Goal: Task Accomplishment & Management: Manage account settings

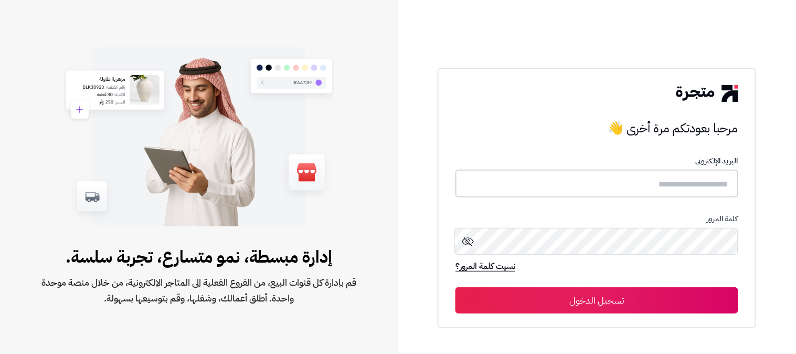
click at [539, 174] on input "text" at bounding box center [597, 184] width 283 height 28
type input "**********"
click at [456, 287] on button "تسجيل الدخول" at bounding box center [597, 300] width 283 height 26
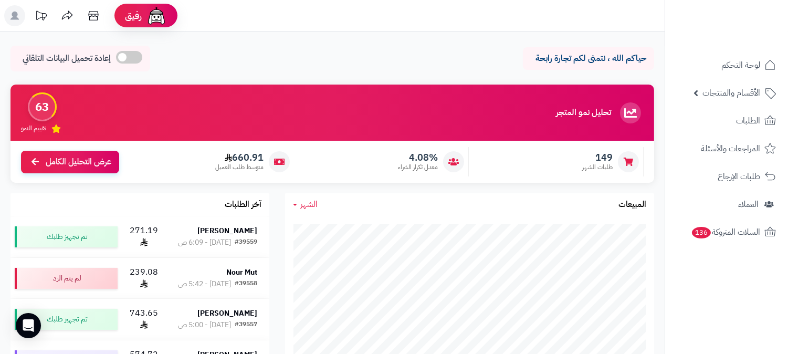
click at [601, 18] on header "رفيق ! الطلبات معالجة مكتمل إرجاع المنتجات العملاء المتواجدون الان 29302 عملاء …" at bounding box center [394, 15] width 788 height 31
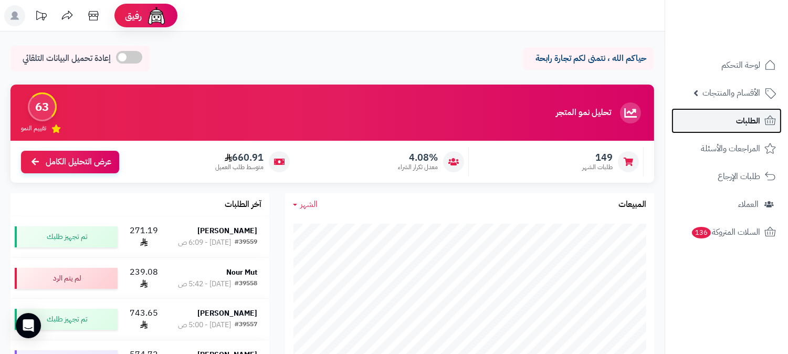
click at [737, 119] on span "الطلبات" at bounding box center [748, 120] width 24 height 15
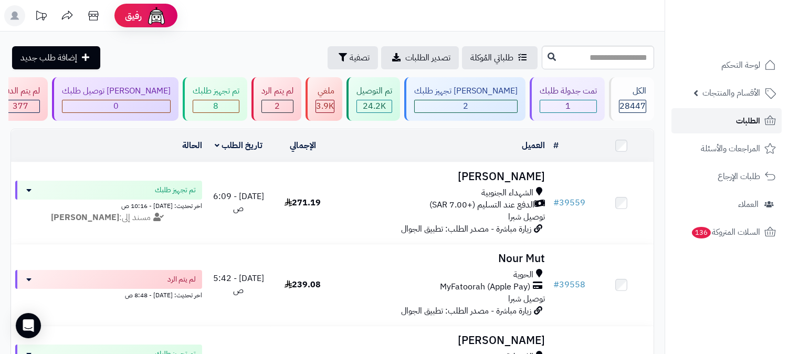
click at [743, 119] on span "الطلبات" at bounding box center [748, 120] width 24 height 15
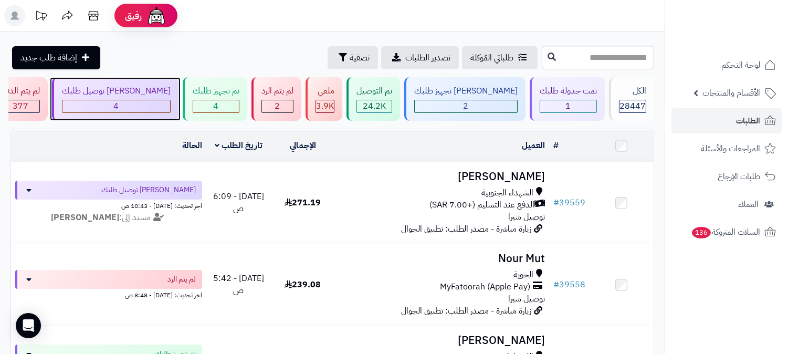
click at [170, 102] on div "4" at bounding box center [116, 106] width 108 height 12
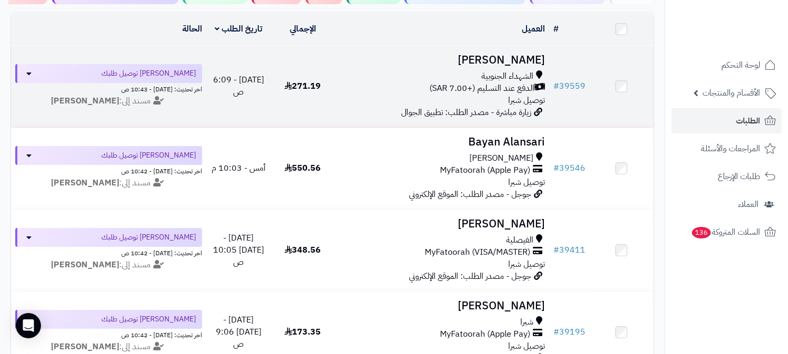
scroll to position [58, 0]
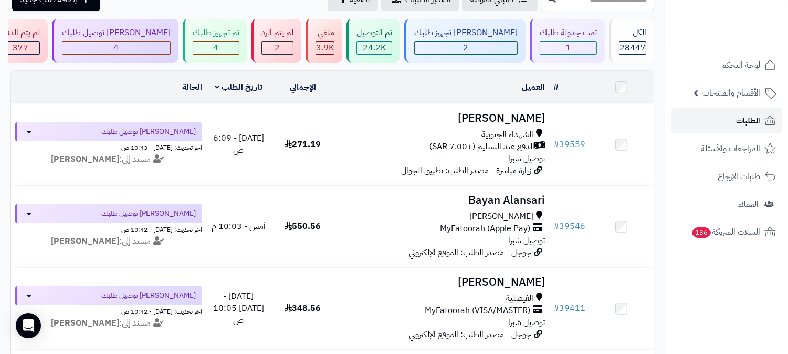
click at [747, 114] on span "الطلبات" at bounding box center [748, 120] width 24 height 15
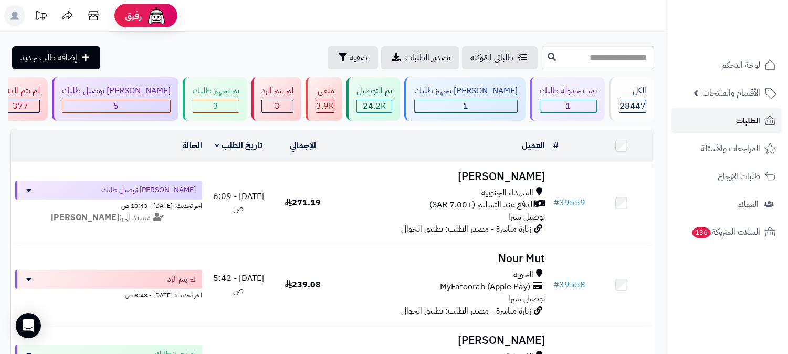
click at [695, 123] on link "الطلبات" at bounding box center [726, 120] width 110 height 25
click at [760, 119] on link "الطلبات" at bounding box center [726, 120] width 110 height 25
click at [744, 118] on span "الطلبات" at bounding box center [748, 120] width 24 height 15
click at [714, 123] on link "الطلبات" at bounding box center [726, 120] width 110 height 25
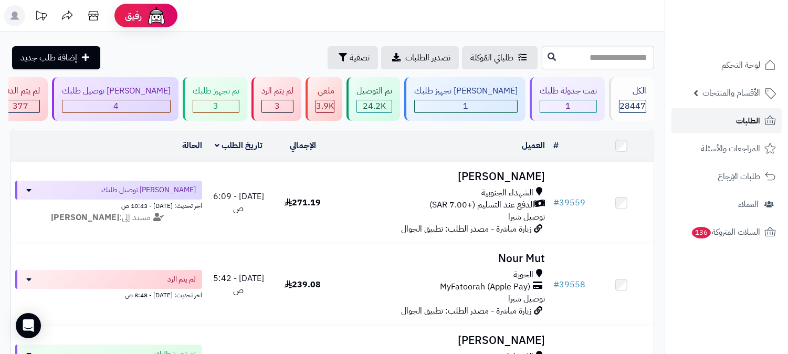
click at [714, 123] on link "الطلبات" at bounding box center [726, 120] width 110 height 25
click at [756, 121] on span "الطلبات" at bounding box center [748, 120] width 24 height 15
click at [742, 121] on span "الطلبات" at bounding box center [748, 120] width 24 height 15
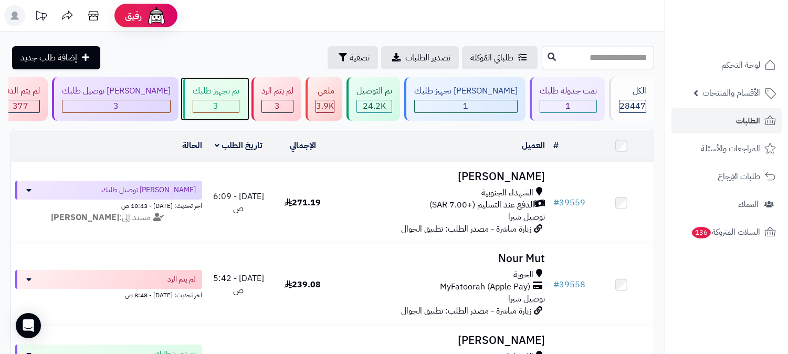
click at [239, 96] on div "تم تجهيز طلبك" at bounding box center [216, 91] width 47 height 12
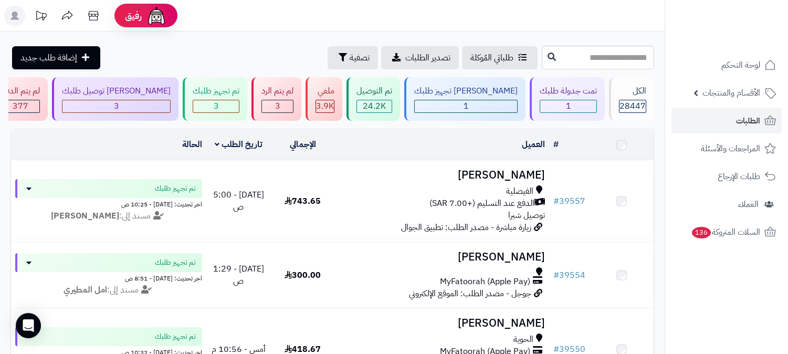
scroll to position [58, 0]
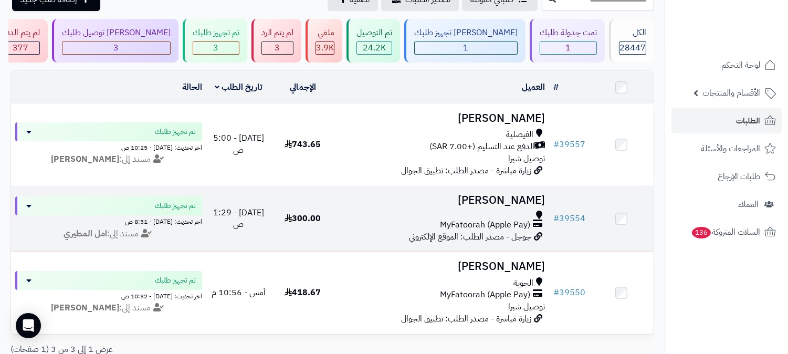
click at [520, 202] on h3 "[PERSON_NAME]" at bounding box center [442, 200] width 206 height 12
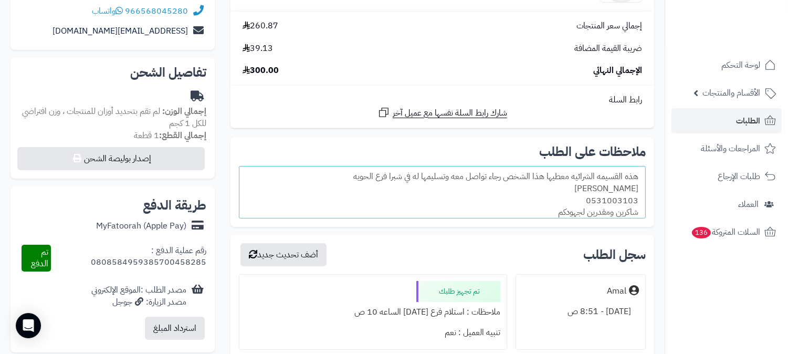
scroll to position [175, 0]
click at [735, 121] on link "الطلبات" at bounding box center [726, 120] width 110 height 25
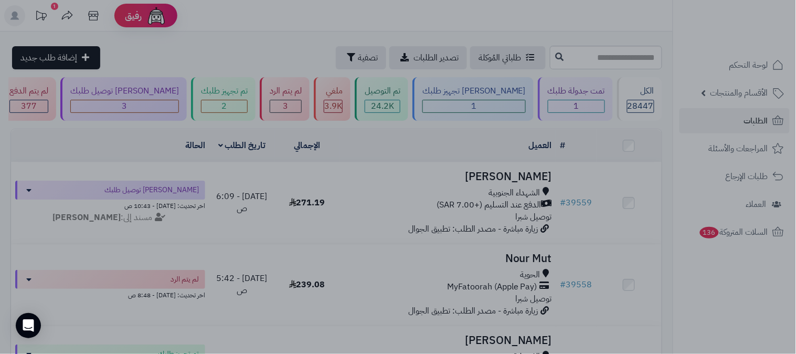
click at [736, 316] on div at bounding box center [398, 177] width 796 height 354
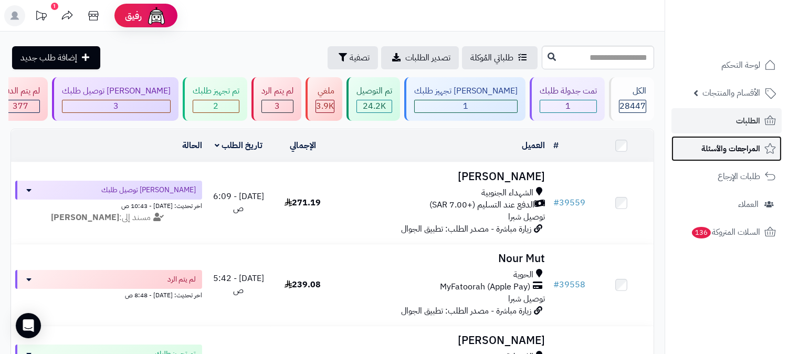
click at [726, 147] on span "المراجعات والأسئلة" at bounding box center [730, 148] width 59 height 15
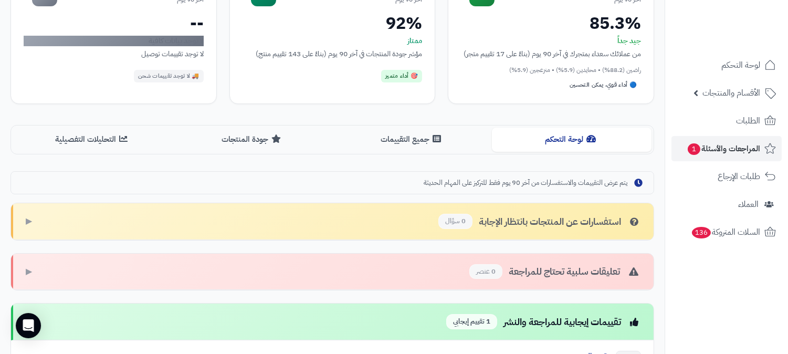
scroll to position [117, 0]
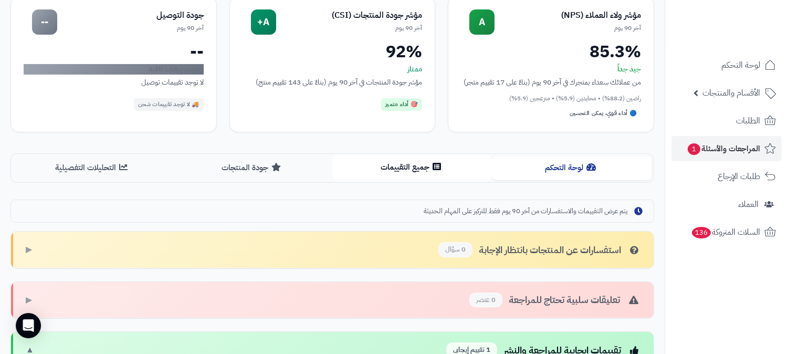
click at [403, 172] on button "جميع التقييمات" at bounding box center [412, 167] width 160 height 24
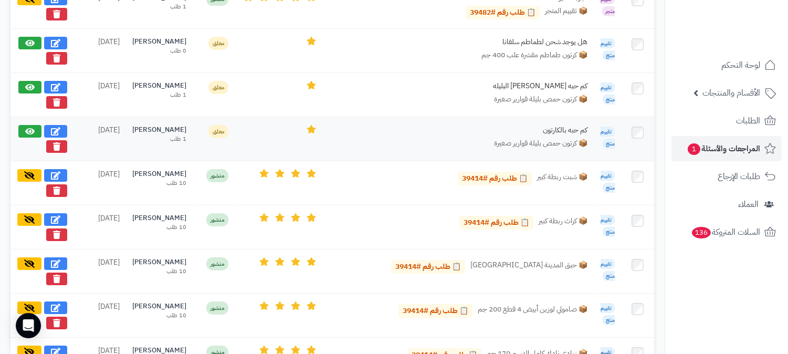
scroll to position [525, 0]
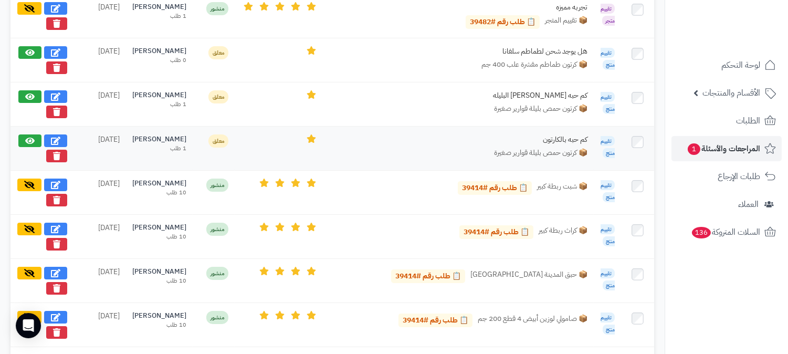
click at [167, 144] on div "عبدالله العتيبي" at bounding box center [159, 139] width 54 height 10
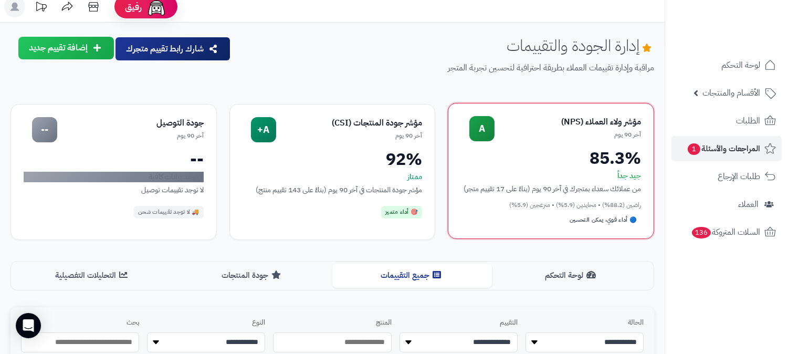
scroll to position [0, 0]
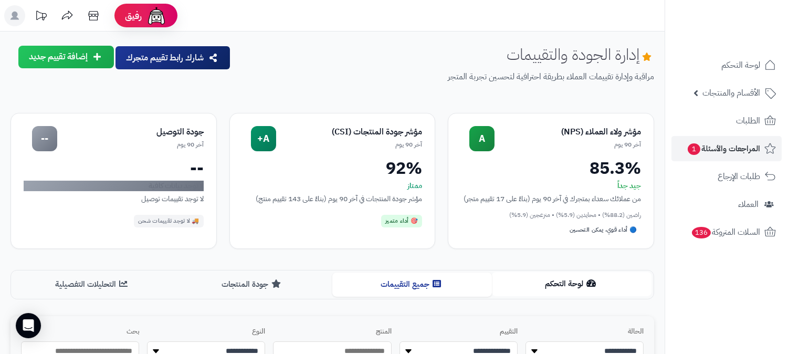
click at [564, 290] on button "لوحة التحكم" at bounding box center [572, 284] width 160 height 24
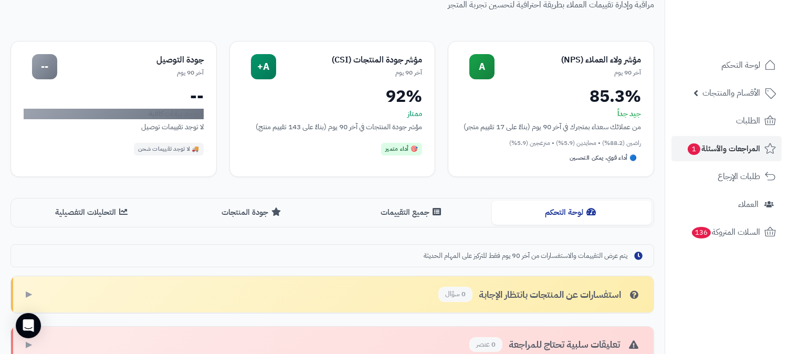
scroll to position [291, 0]
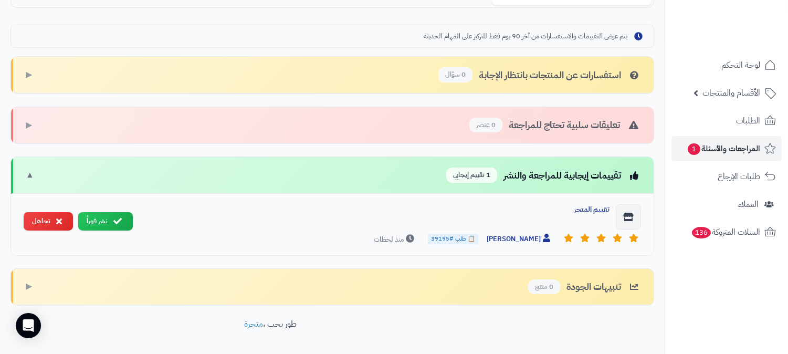
click at [468, 244] on span "📋 طلب #39195" at bounding box center [453, 239] width 50 height 10
click at [462, 244] on span "📋 طلب #39195" at bounding box center [453, 239] width 50 height 10
click at [89, 228] on button "نشر فوراً" at bounding box center [105, 220] width 55 height 18
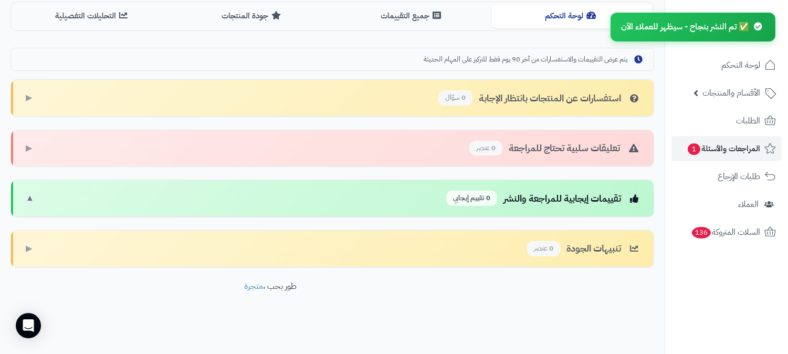
scroll to position [280, 0]
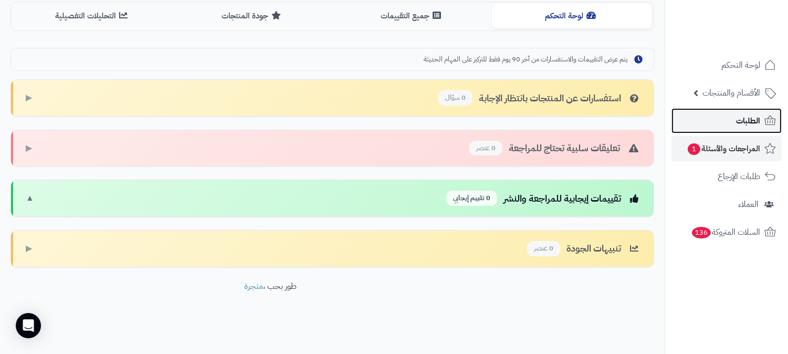
click at [750, 118] on span "الطلبات" at bounding box center [748, 120] width 24 height 15
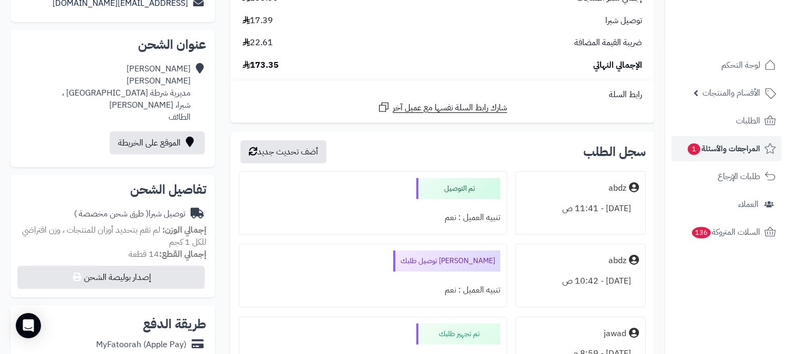
scroll to position [233, 0]
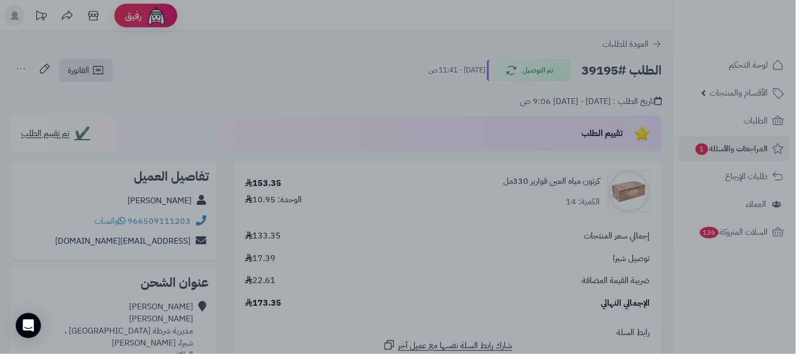
click at [179, 82] on div at bounding box center [398, 177] width 796 height 354
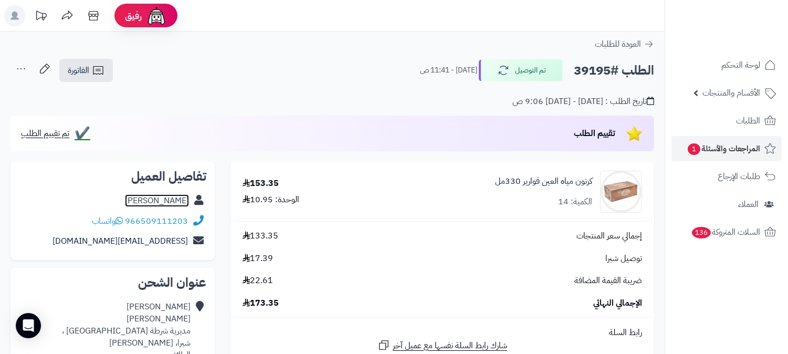
click at [159, 202] on link "محمد الحمياني" at bounding box center [157, 200] width 64 height 13
click at [729, 147] on span "المراجعات والأسئلة 1" at bounding box center [722, 148] width 73 height 15
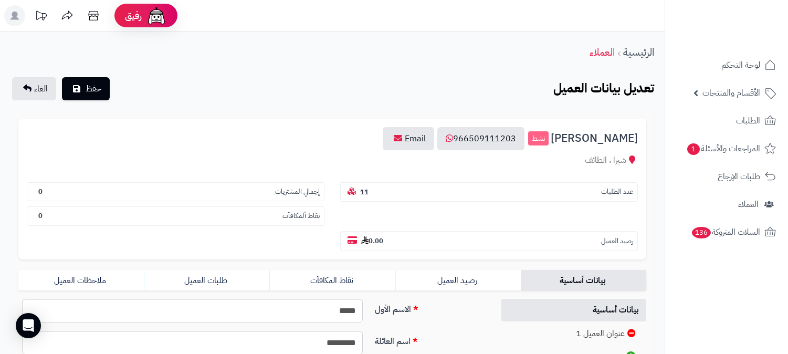
scroll to position [175, 0]
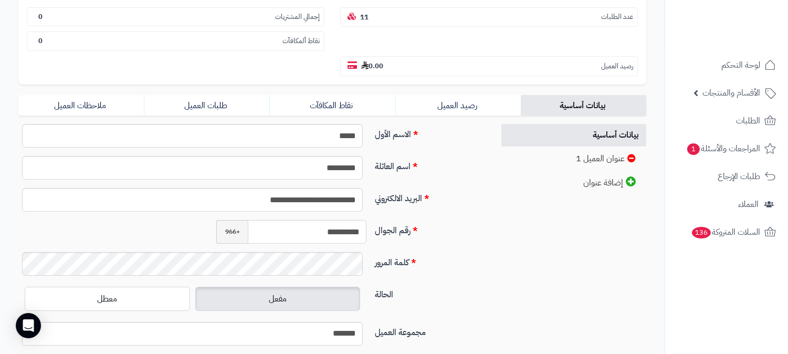
drag, startPoint x: 314, startPoint y: 207, endPoint x: 375, endPoint y: 211, distance: 61.6
click at [377, 220] on div "**********" at bounding box center [251, 236] width 475 height 32
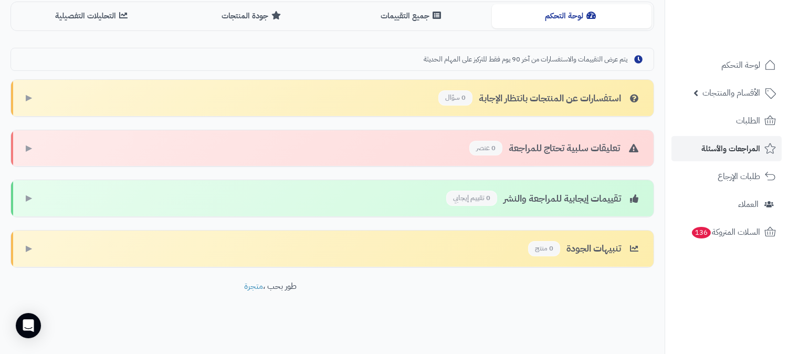
scroll to position [280, 0]
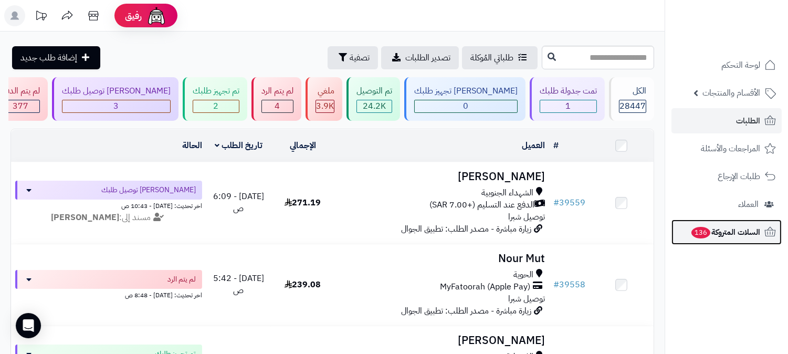
click at [712, 227] on span "السلات المتروكة 136" at bounding box center [725, 232] width 70 height 15
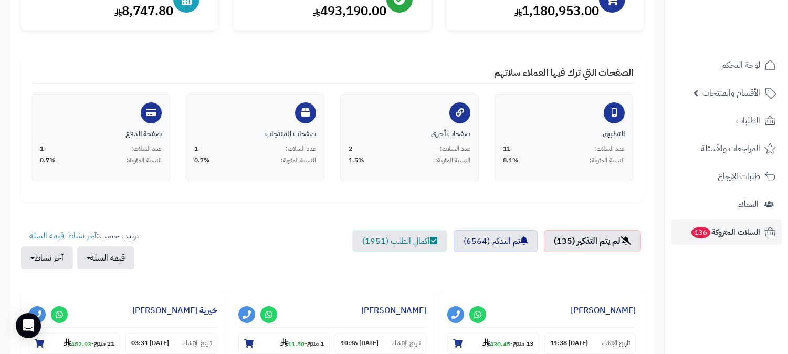
scroll to position [175, 0]
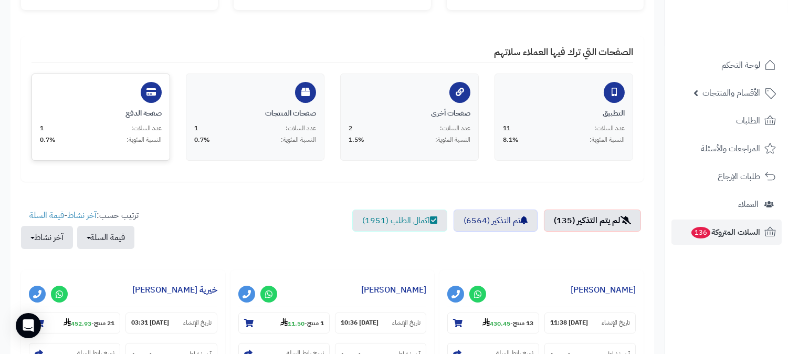
click at [112, 122] on div "صفحة الدفع عدد السلات: 1 النسبة المئوية: 0.7%" at bounding box center [101, 126] width 122 height 36
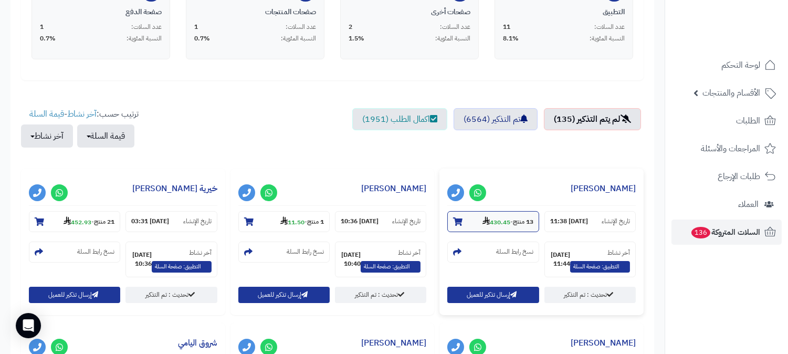
scroll to position [291, 0]
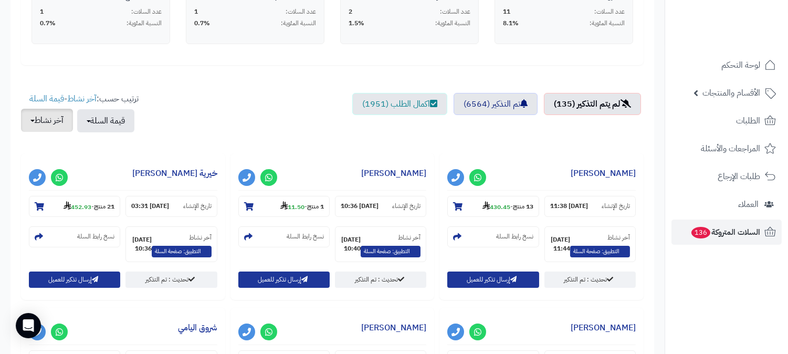
click at [52, 117] on button "آخر نشاط" at bounding box center [47, 120] width 52 height 23
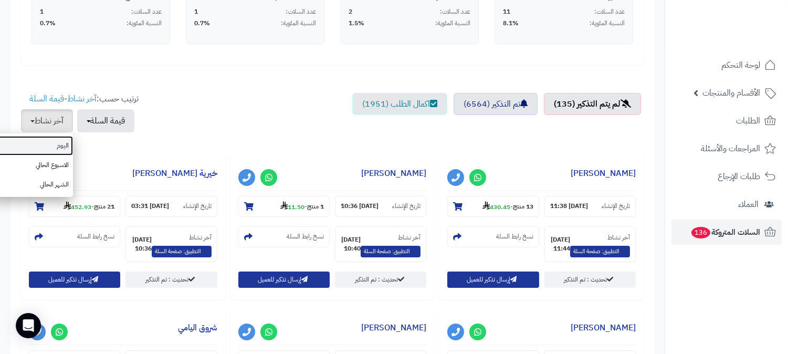
click at [51, 139] on link "اليوم" at bounding box center [31, 145] width 84 height 19
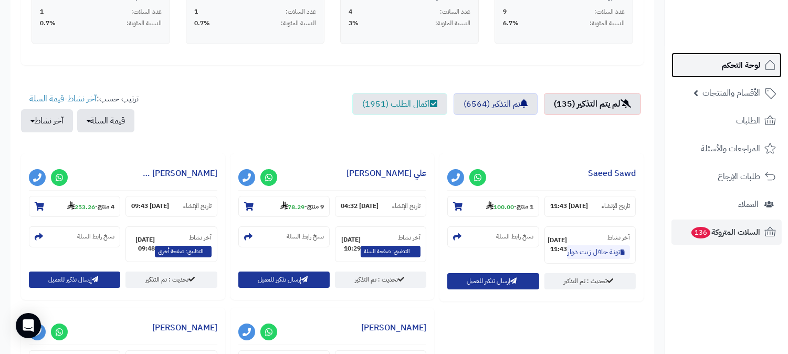
click at [725, 67] on span "لوحة التحكم" at bounding box center [741, 65] width 38 height 15
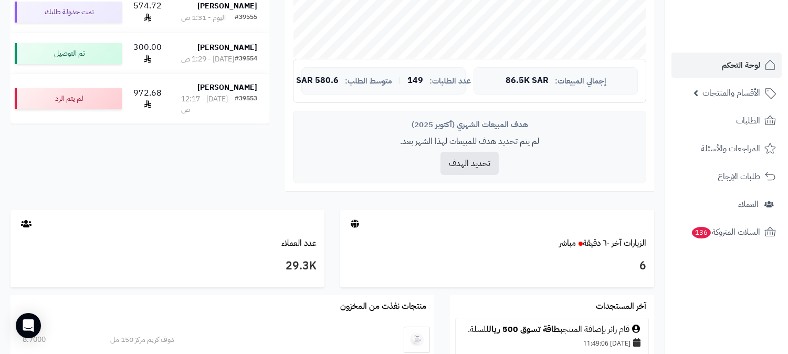
scroll to position [350, 0]
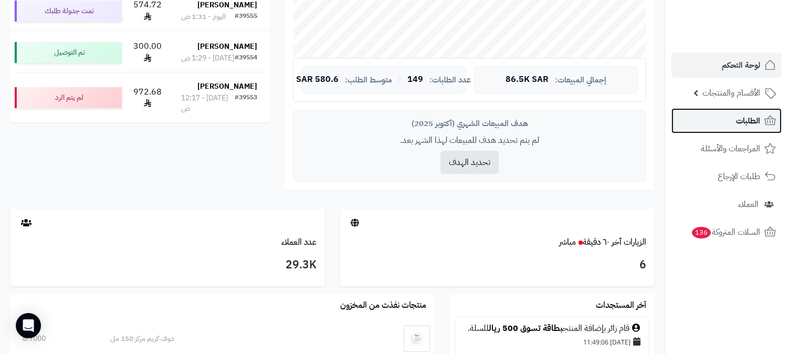
click at [748, 115] on span "الطلبات" at bounding box center [748, 120] width 24 height 15
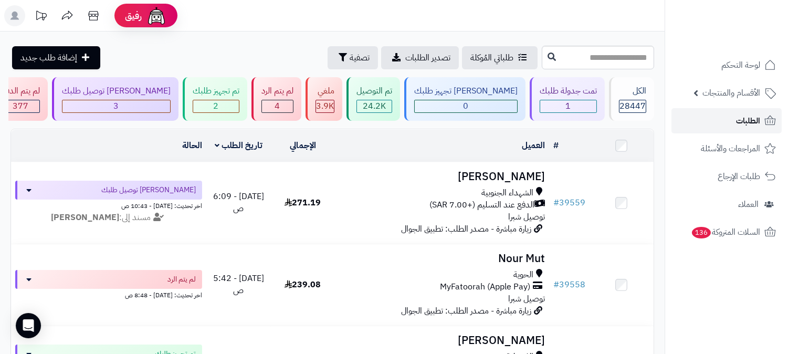
click at [743, 114] on span "الطلبات" at bounding box center [748, 120] width 24 height 15
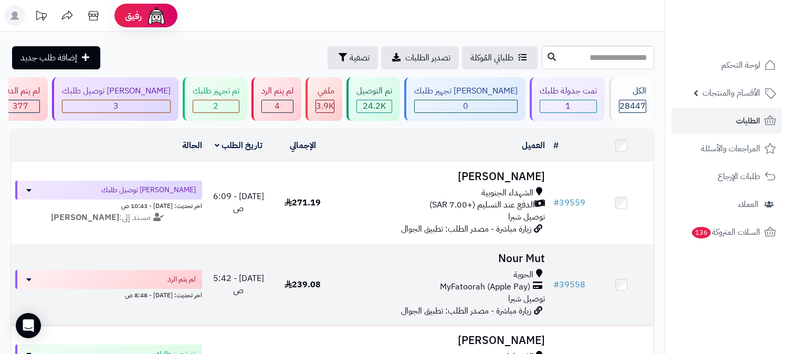
click at [506, 252] on h3 "Nour Mut" at bounding box center [442, 258] width 206 height 12
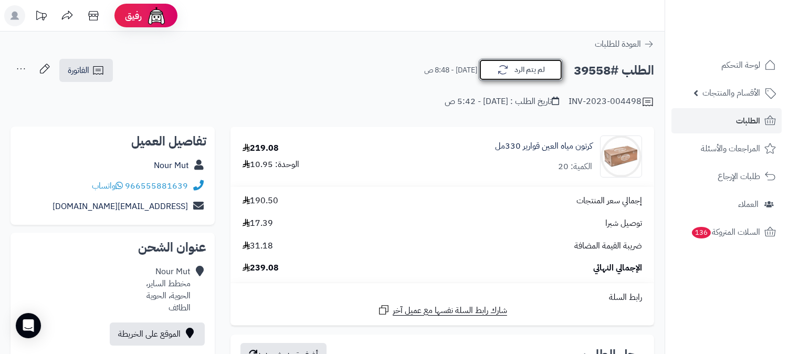
click at [542, 70] on button "لم يتم الرد" at bounding box center [521, 70] width 84 height 22
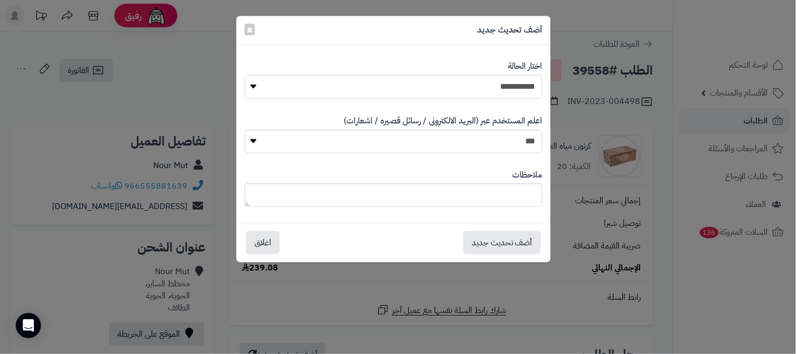
click at [527, 86] on select "**********" at bounding box center [394, 87] width 298 height 24
select select "*"
click at [245, 75] on select "**********" at bounding box center [394, 87] width 298 height 24
click at [505, 249] on button "أضف تحديث جديد" at bounding box center [502, 241] width 78 height 23
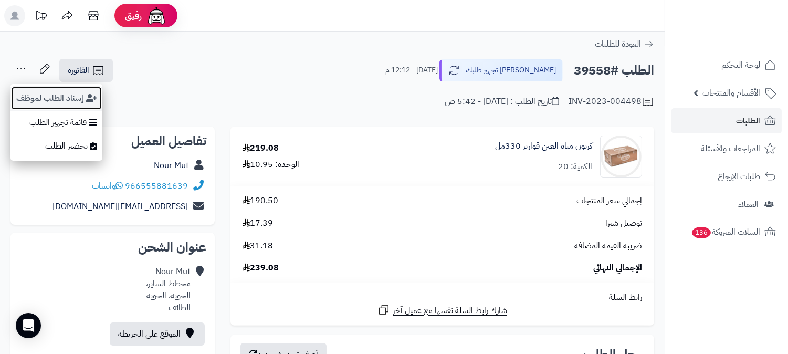
click at [26, 94] on button "إسناد الطلب لموظف" at bounding box center [56, 98] width 92 height 24
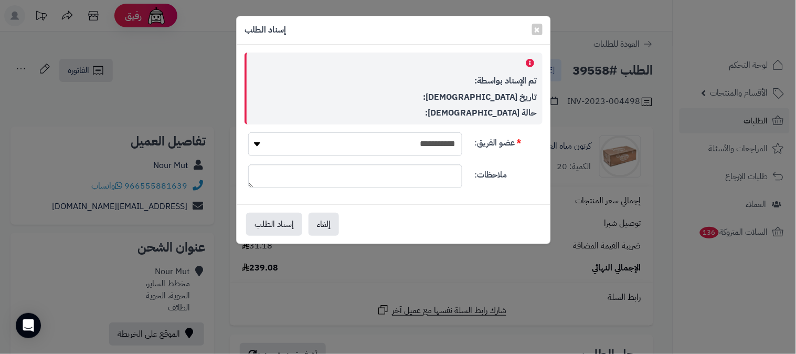
click at [442, 141] on select "**********" at bounding box center [355, 144] width 214 height 24
select select "**"
click at [248, 132] on select "**********" at bounding box center [355, 144] width 214 height 24
click at [282, 223] on button "إسناد الطلب" at bounding box center [274, 223] width 56 height 23
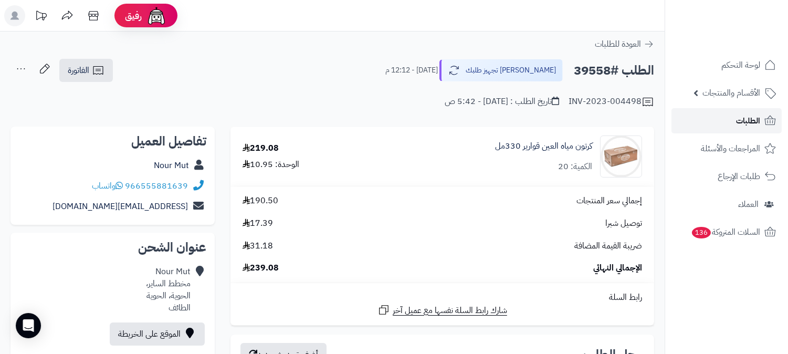
click at [750, 117] on span "الطلبات" at bounding box center [748, 120] width 24 height 15
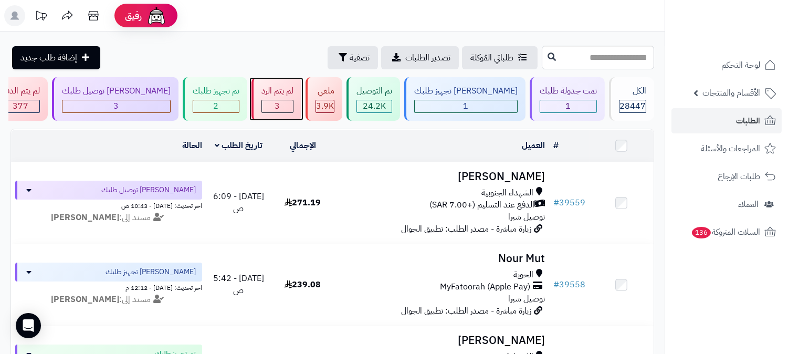
click at [293, 109] on div "3" at bounding box center [277, 106] width 31 height 12
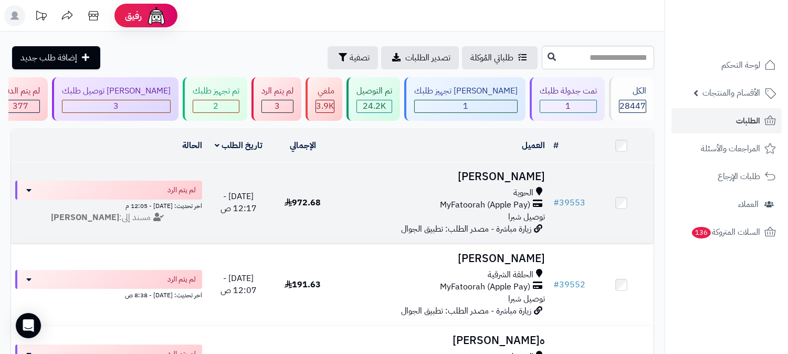
click at [524, 175] on h3 "[PERSON_NAME]" at bounding box center [442, 177] width 206 height 12
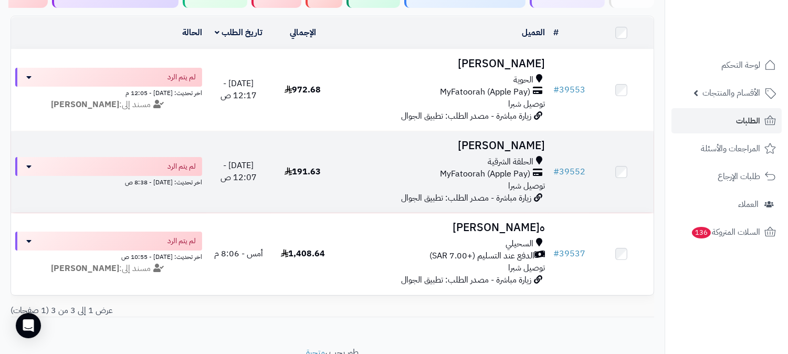
scroll to position [117, 0]
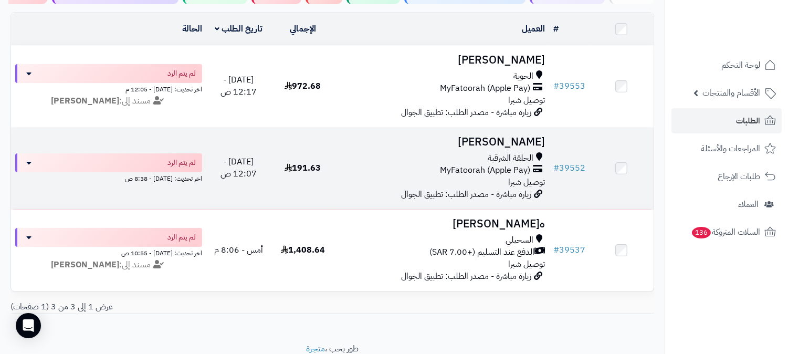
click at [518, 144] on h3 "[PERSON_NAME]" at bounding box center [442, 142] width 206 height 12
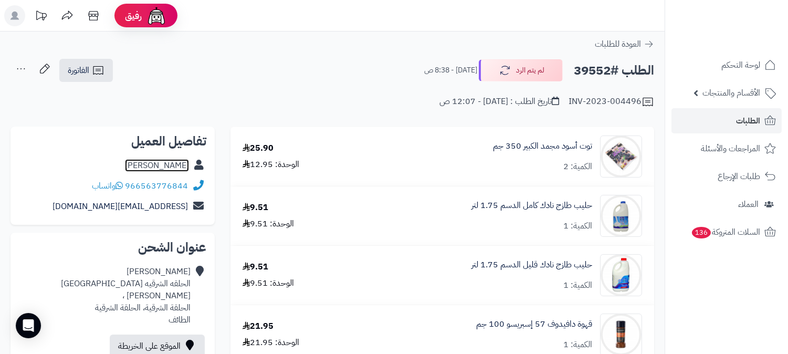
click at [173, 161] on link "Nada Alamri" at bounding box center [157, 165] width 64 height 13
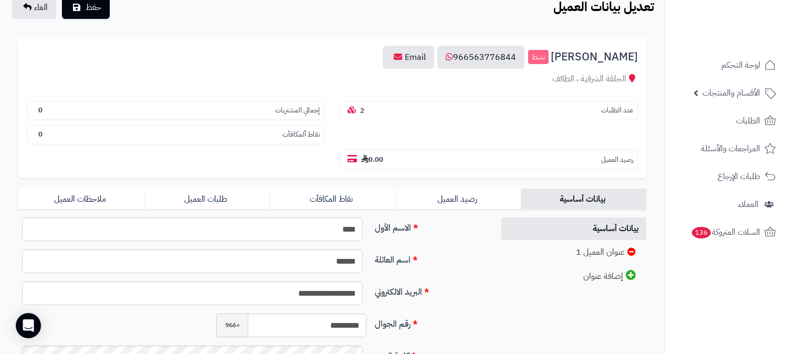
scroll to position [175, 0]
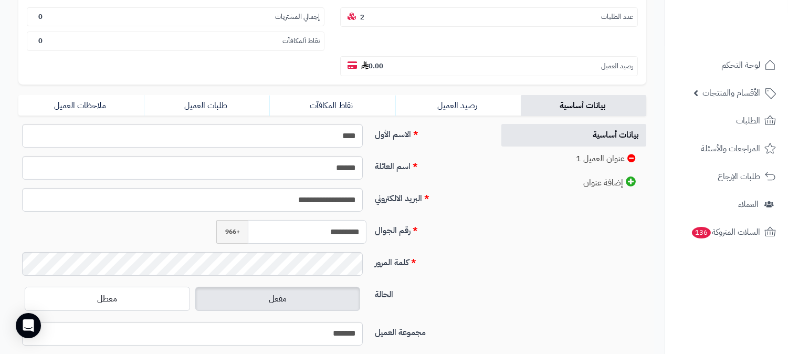
click at [334, 220] on input "*********" at bounding box center [307, 232] width 119 height 24
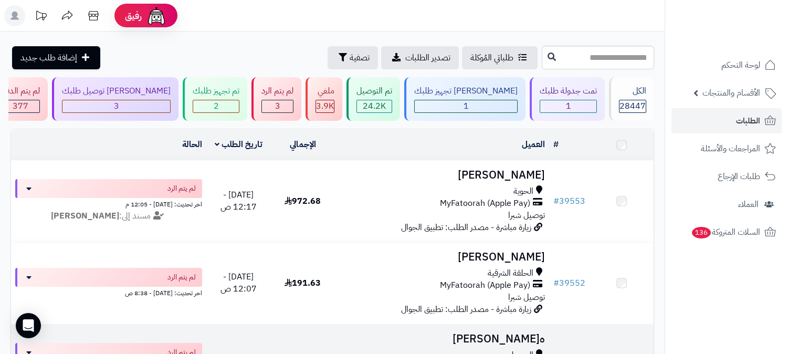
scroll to position [117, 0]
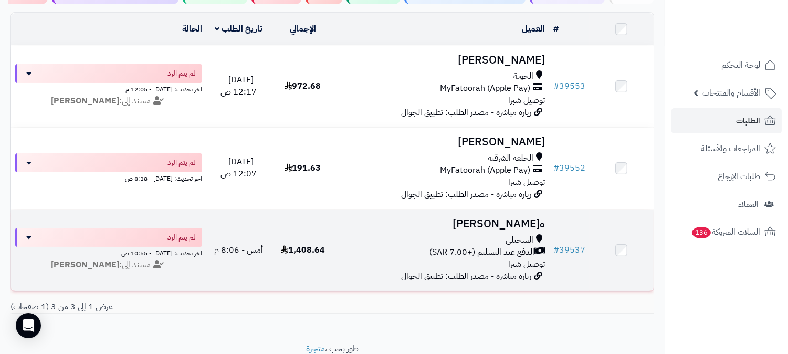
click at [526, 227] on h3 "ه[PERSON_NAME]" at bounding box center [442, 224] width 206 height 12
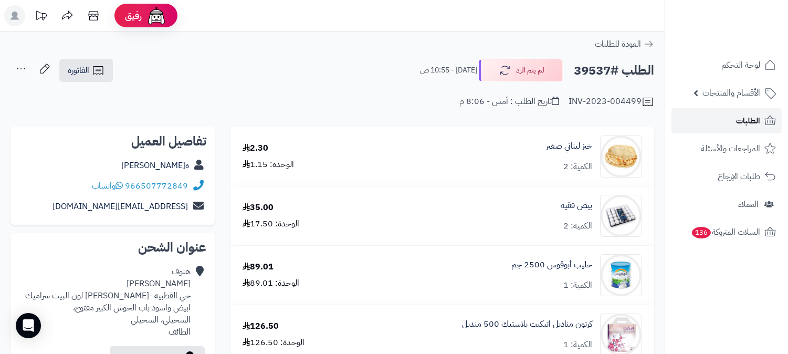
click at [744, 119] on span "الطلبات" at bounding box center [748, 120] width 24 height 15
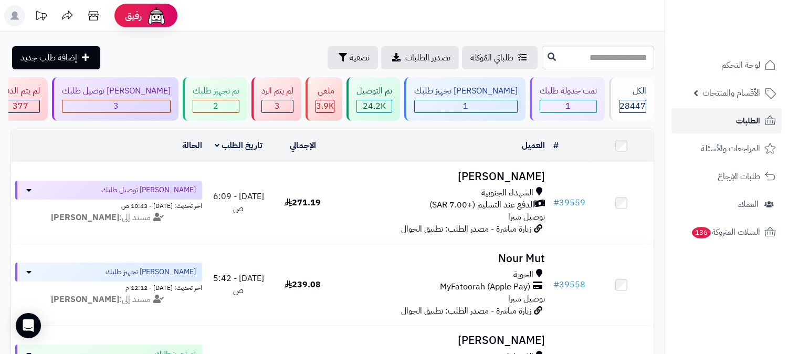
click at [743, 111] on link "الطلبات" at bounding box center [726, 120] width 110 height 25
click at [735, 119] on link "الطلبات" at bounding box center [726, 120] width 110 height 25
click at [171, 96] on div "[PERSON_NAME] توصيل طلبك" at bounding box center [116, 91] width 109 height 12
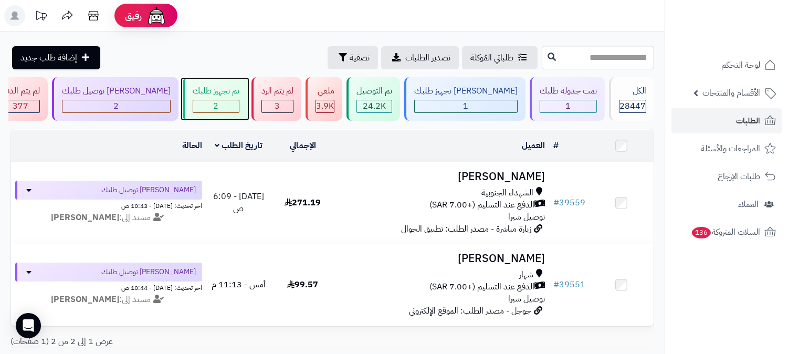
click at [239, 105] on div "2" at bounding box center [216, 106] width 46 height 12
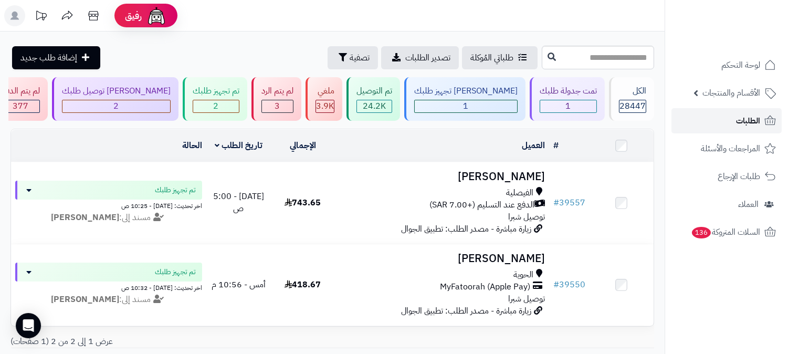
click at [741, 124] on span "الطلبات" at bounding box center [748, 120] width 24 height 15
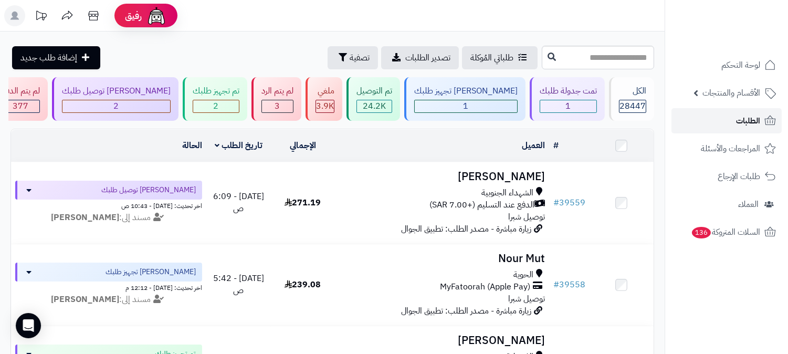
drag, startPoint x: 753, startPoint y: 116, endPoint x: 717, endPoint y: 103, distance: 37.3
click at [752, 116] on span "الطلبات" at bounding box center [748, 120] width 24 height 15
click at [740, 119] on span "الطلبات" at bounding box center [748, 120] width 24 height 15
click at [746, 119] on span "الطلبات" at bounding box center [748, 120] width 24 height 15
click at [280, 106] on span "3" at bounding box center [277, 106] width 5 height 13
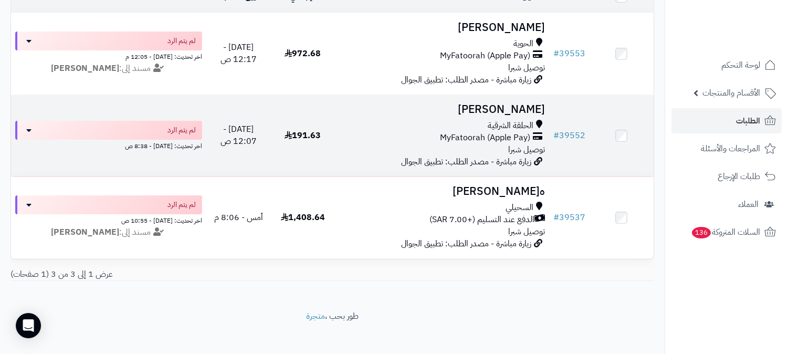
scroll to position [165, 0]
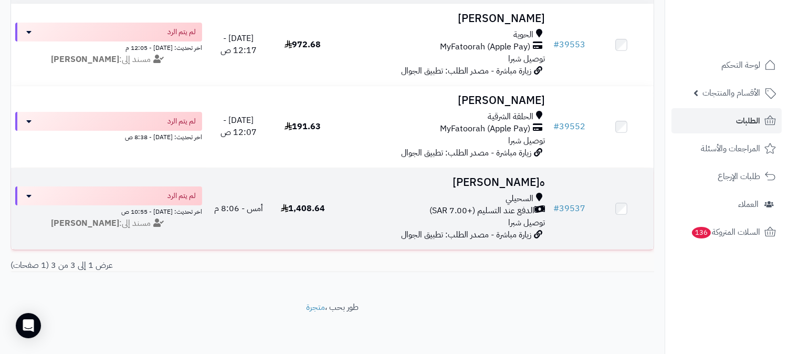
click at [524, 181] on h3 "ه[PERSON_NAME]" at bounding box center [442, 182] width 206 height 12
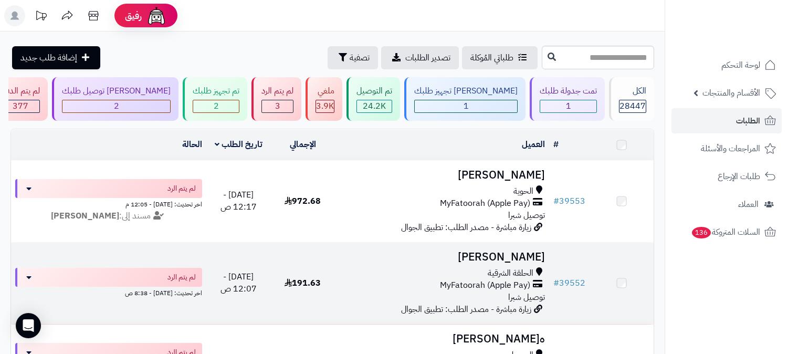
scroll to position [165, 0]
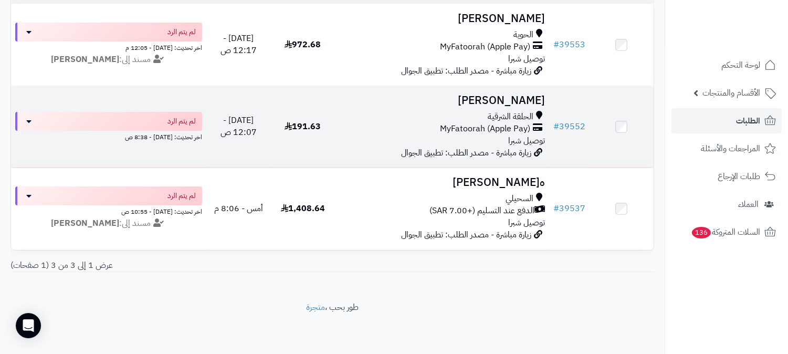
click at [499, 94] on h3 "[PERSON_NAME]" at bounding box center [442, 100] width 206 height 12
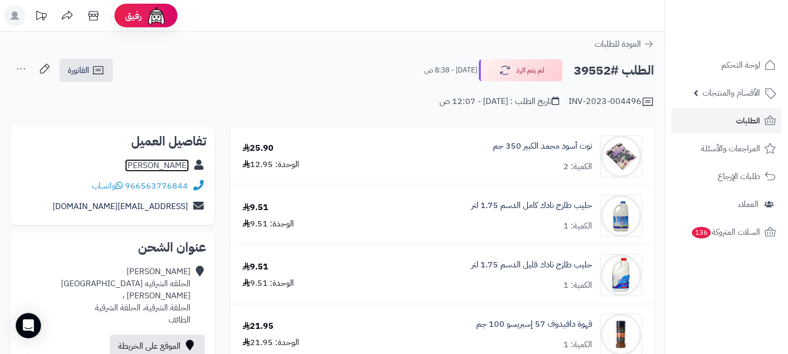
click at [172, 162] on link "[PERSON_NAME]" at bounding box center [157, 165] width 64 height 13
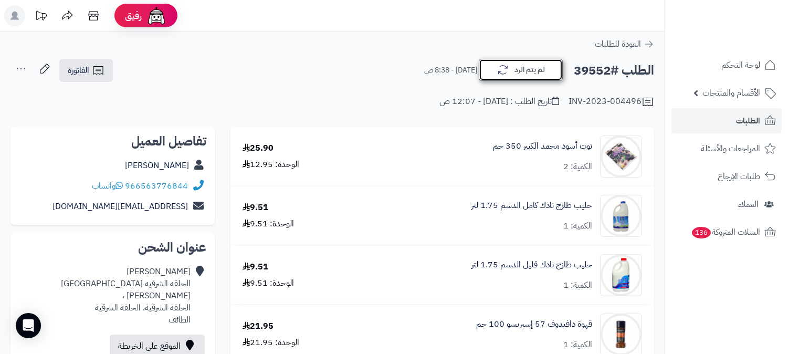
click at [532, 66] on button "لم يتم الرد" at bounding box center [521, 70] width 84 height 22
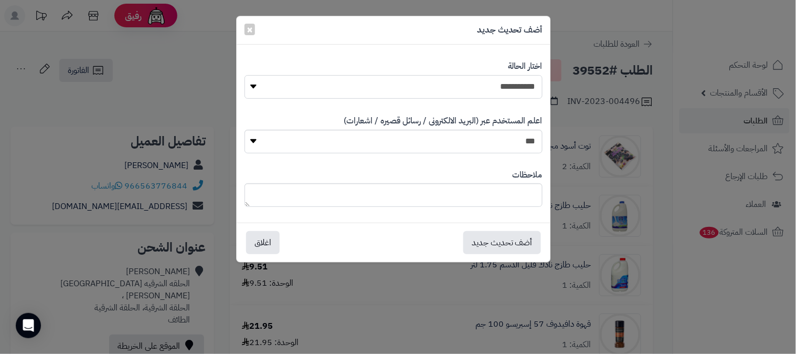
click at [484, 86] on select "**********" at bounding box center [394, 87] width 298 height 24
select select "*"
click at [245, 75] on select "**********" at bounding box center [394, 87] width 298 height 24
click at [500, 240] on button "أضف تحديث جديد" at bounding box center [502, 241] width 78 height 23
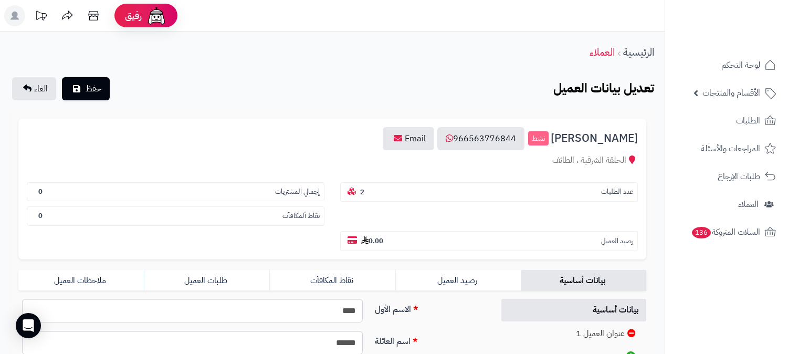
scroll to position [175, 0]
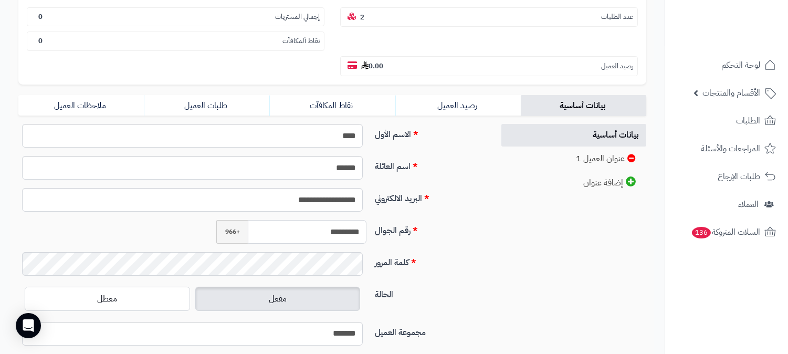
click at [329, 220] on input "*********" at bounding box center [307, 232] width 119 height 24
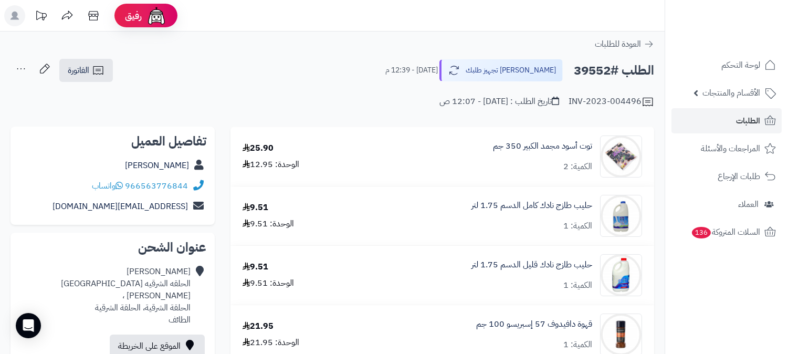
click at [24, 67] on icon at bounding box center [20, 68] width 21 height 21
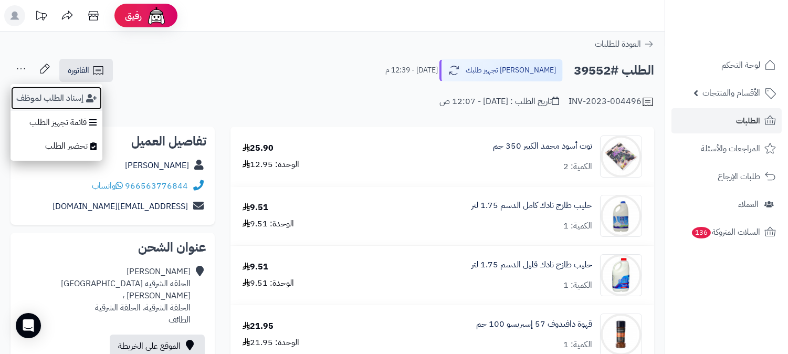
click at [45, 91] on button "إسناد الطلب لموظف" at bounding box center [56, 98] width 92 height 24
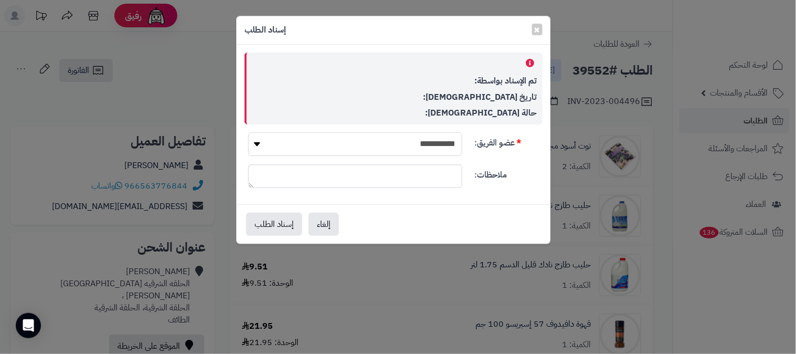
click at [412, 141] on select "**********" at bounding box center [355, 144] width 214 height 24
select select "**"
click at [248, 132] on select "**********" at bounding box center [355, 144] width 214 height 24
click at [250, 221] on button "إسناد الطلب" at bounding box center [274, 223] width 56 height 23
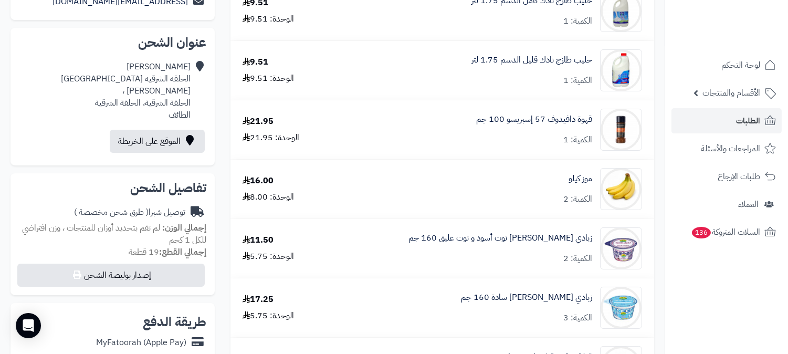
scroll to position [175, 0]
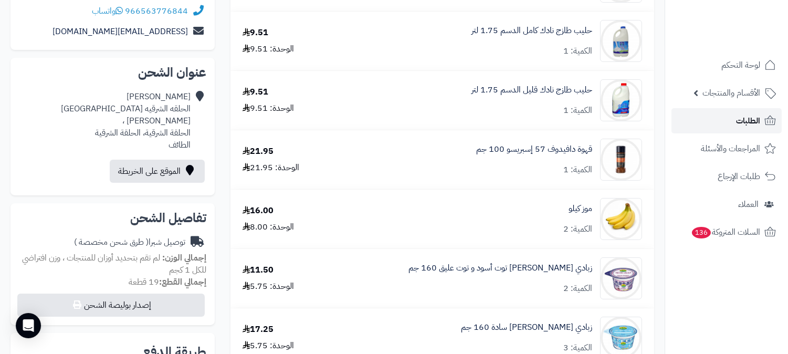
click at [751, 121] on span "الطلبات" at bounding box center [748, 120] width 24 height 15
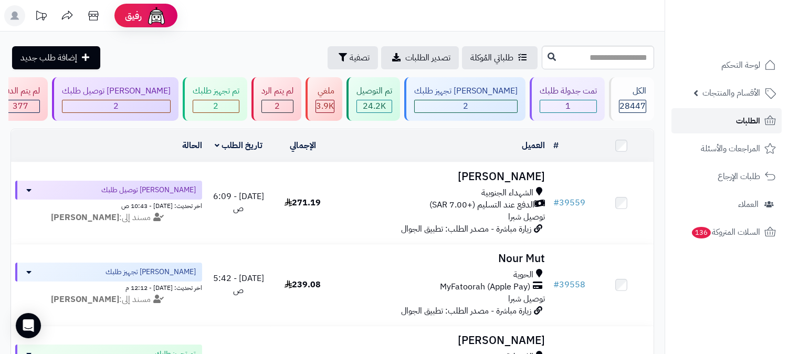
click at [734, 122] on link "الطلبات" at bounding box center [726, 120] width 110 height 25
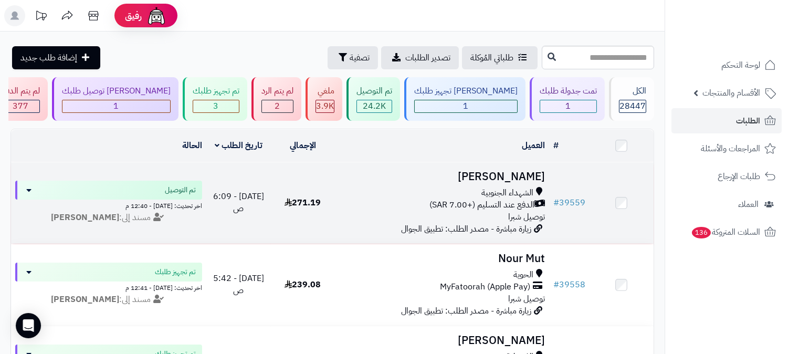
click at [512, 178] on h3 "[PERSON_NAME]" at bounding box center [442, 177] width 206 height 12
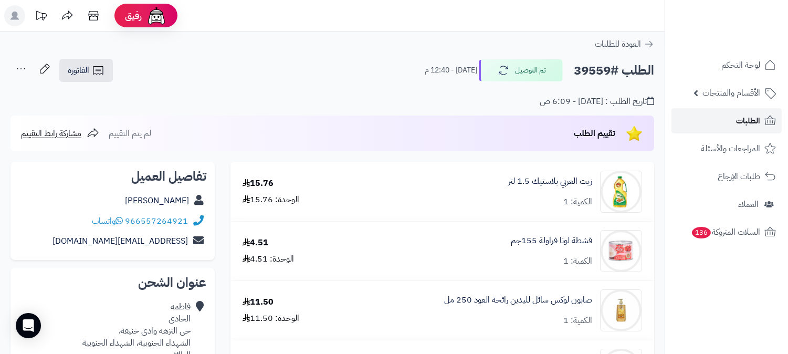
click at [737, 121] on span "الطلبات" at bounding box center [748, 120] width 24 height 15
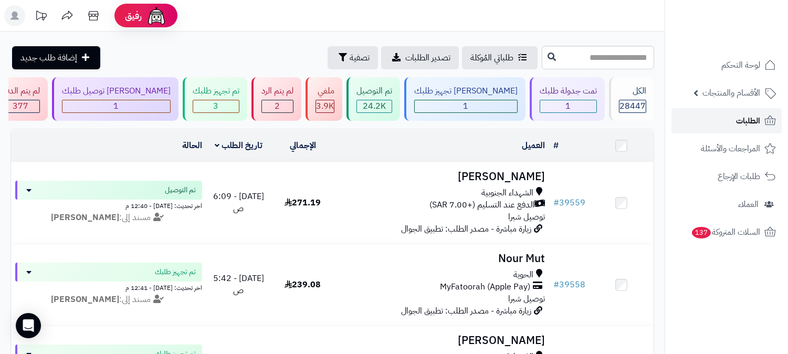
click at [737, 121] on span "الطلبات" at bounding box center [748, 120] width 24 height 15
click at [727, 120] on link "الطلبات" at bounding box center [726, 120] width 110 height 25
